Goal: Task Accomplishment & Management: Manage account settings

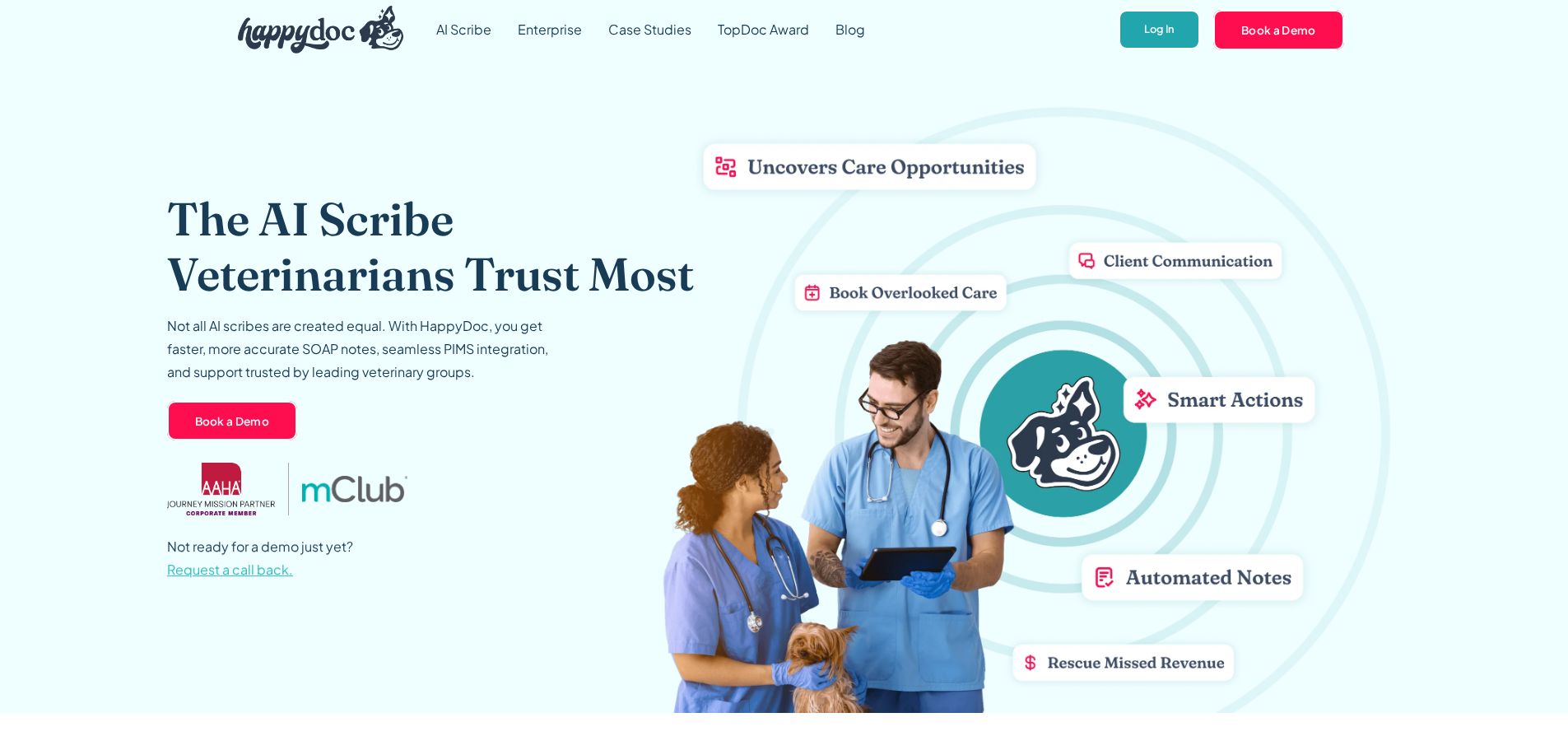
click at [1139, 36] on link "Log In" at bounding box center [1159, 29] width 81 height 41
click at [1168, 38] on link "Log In" at bounding box center [1159, 29] width 81 height 41
click at [1140, 34] on link "Log In" at bounding box center [1159, 29] width 81 height 41
